Goal: Transaction & Acquisition: Purchase product/service

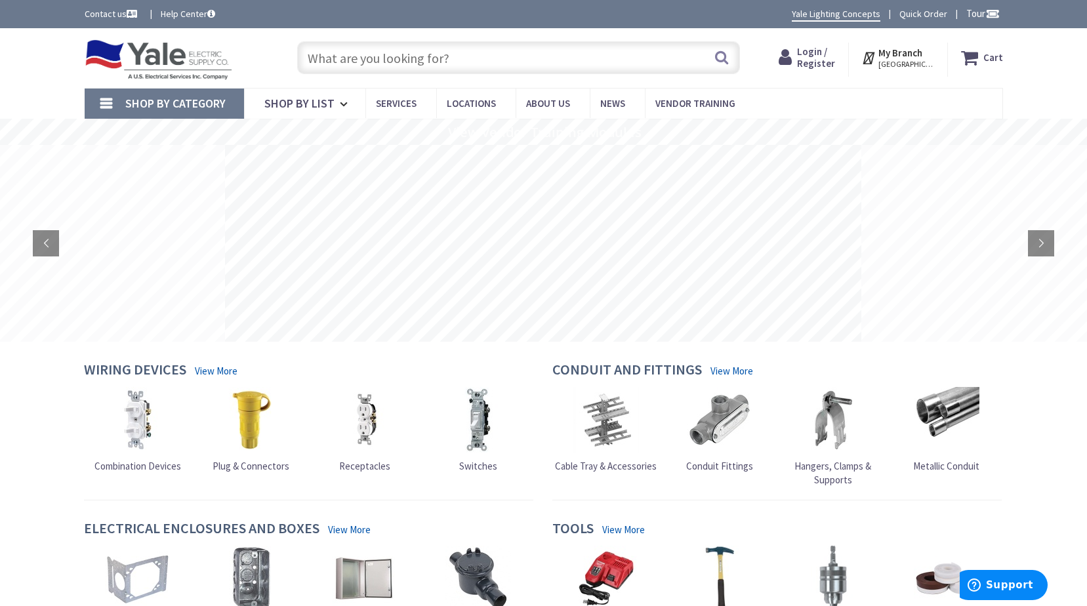
click at [541, 62] on input "text" at bounding box center [518, 57] width 443 height 33
type input "4"
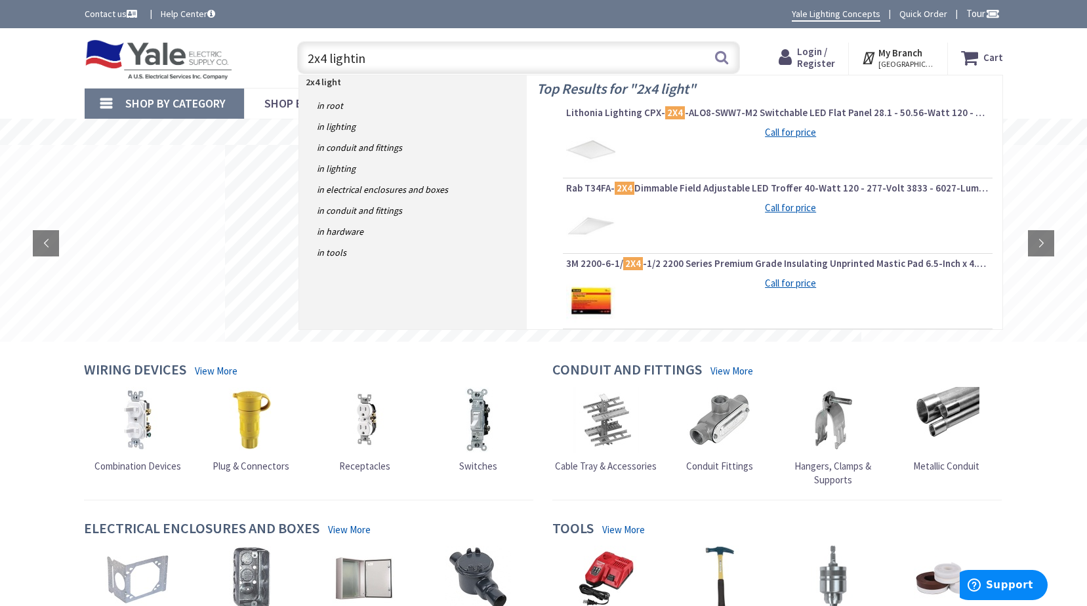
type input "2x4 lighting"
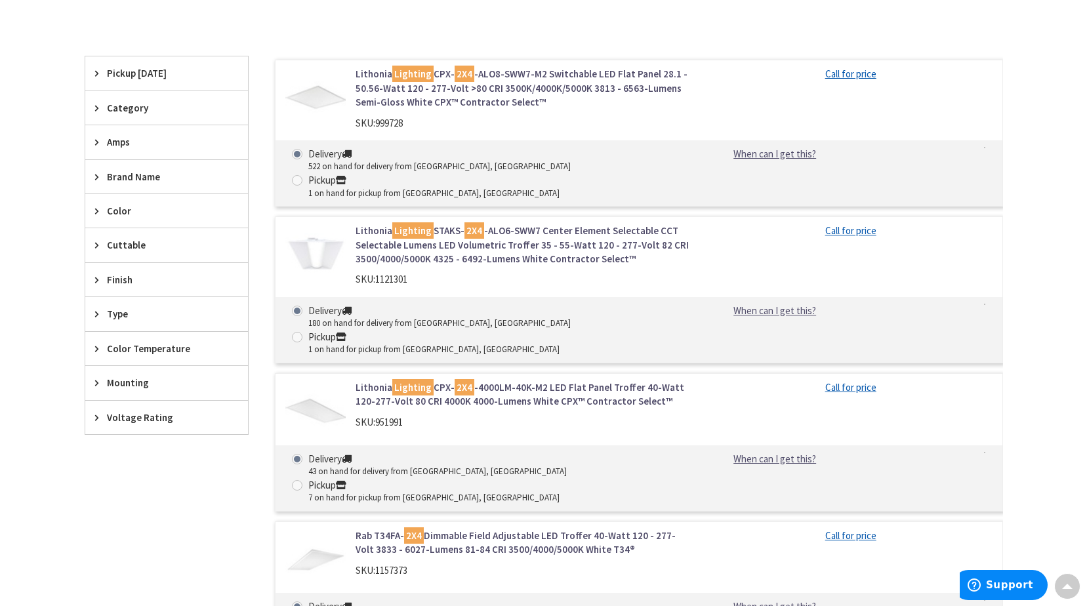
scroll to position [328, 0]
click at [583, 85] on link "Lithonia Lighting CPX- 2X4 -ALO8-SWW7-M2 Switchable LED Flat Panel 28.1 - 50.56…" at bounding box center [523, 89] width 334 height 42
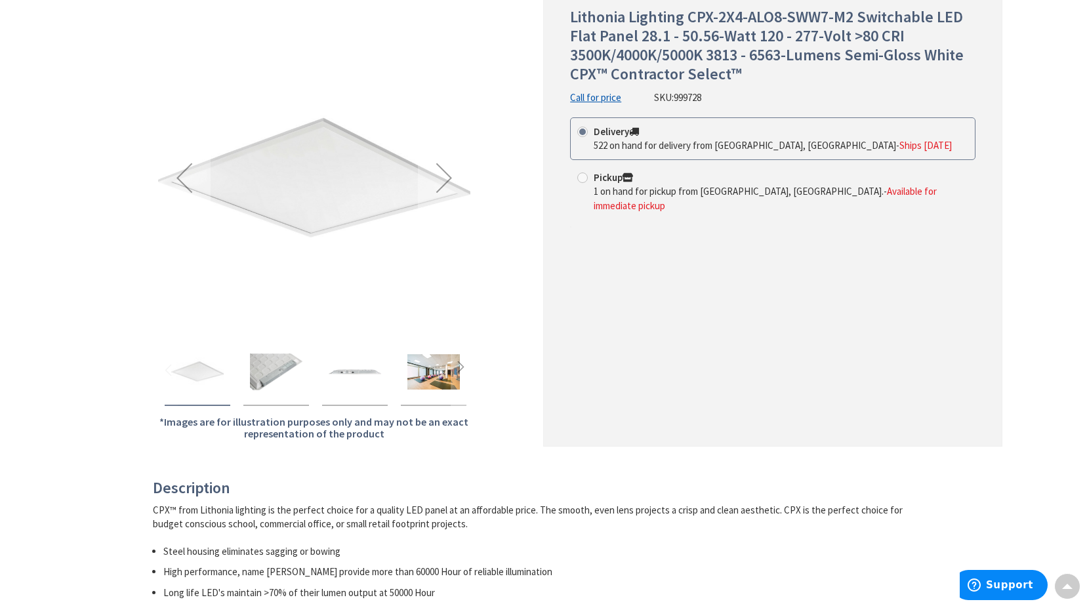
scroll to position [66, 0]
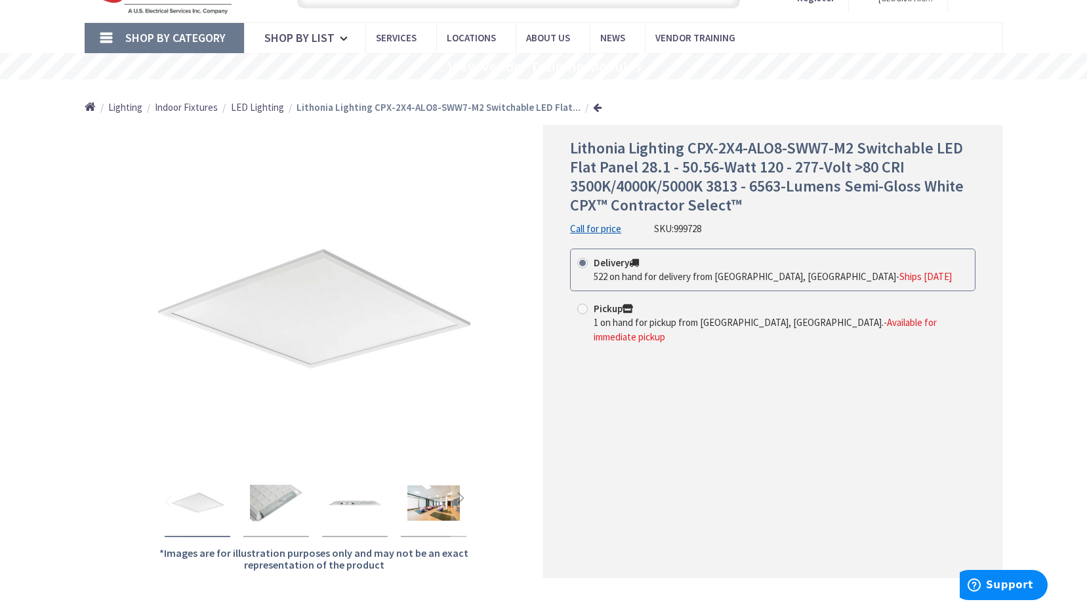
click at [547, 435] on div "Lithonia Lighting CPX-2X4-ALO8-SWW7-M2 Switchable LED Flat Panel 28.1 - 50.56-W…" at bounding box center [772, 351] width 459 height 452
